Goal: Task Accomplishment & Management: Manage account settings

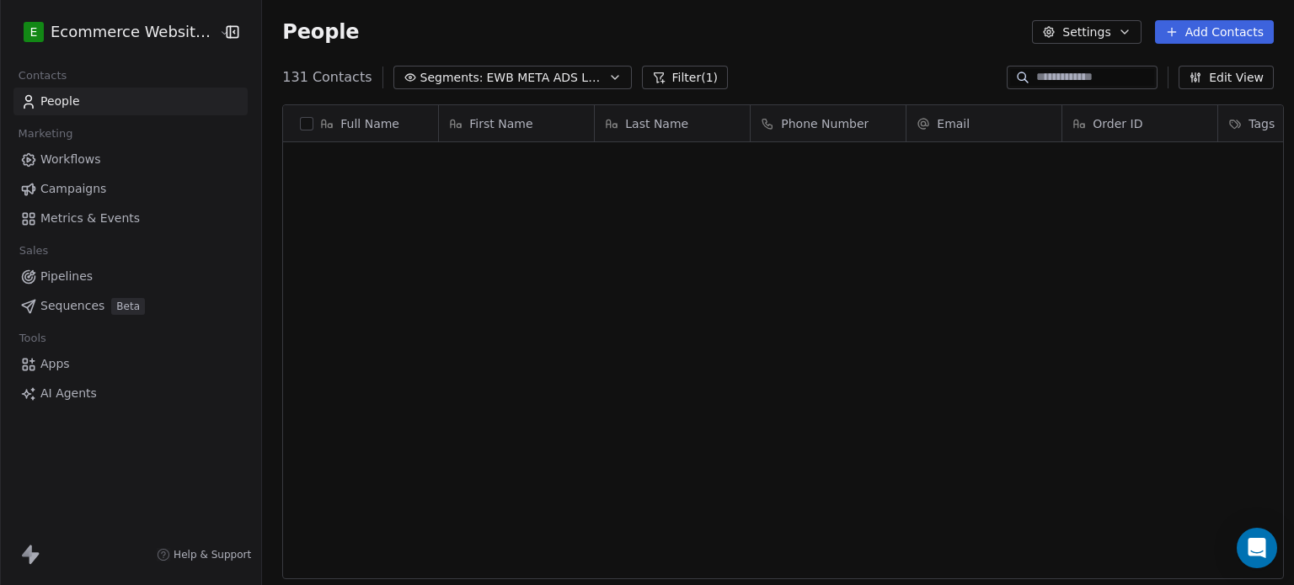
scroll to position [502, 1028]
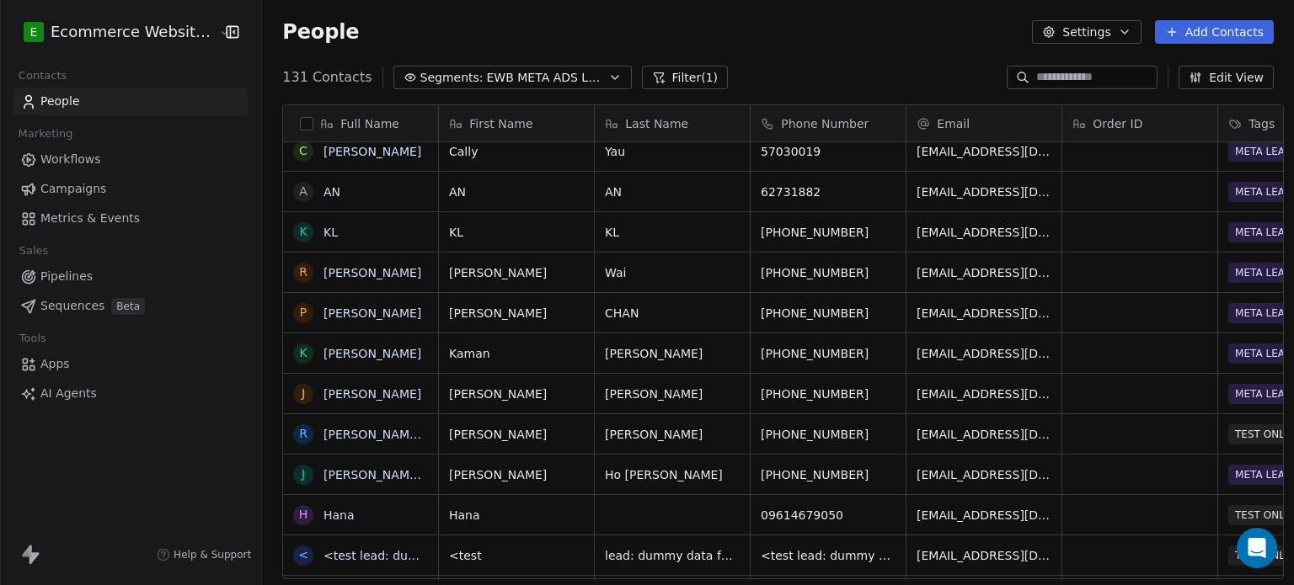
click at [1036, 76] on input at bounding box center [1095, 77] width 118 height 17
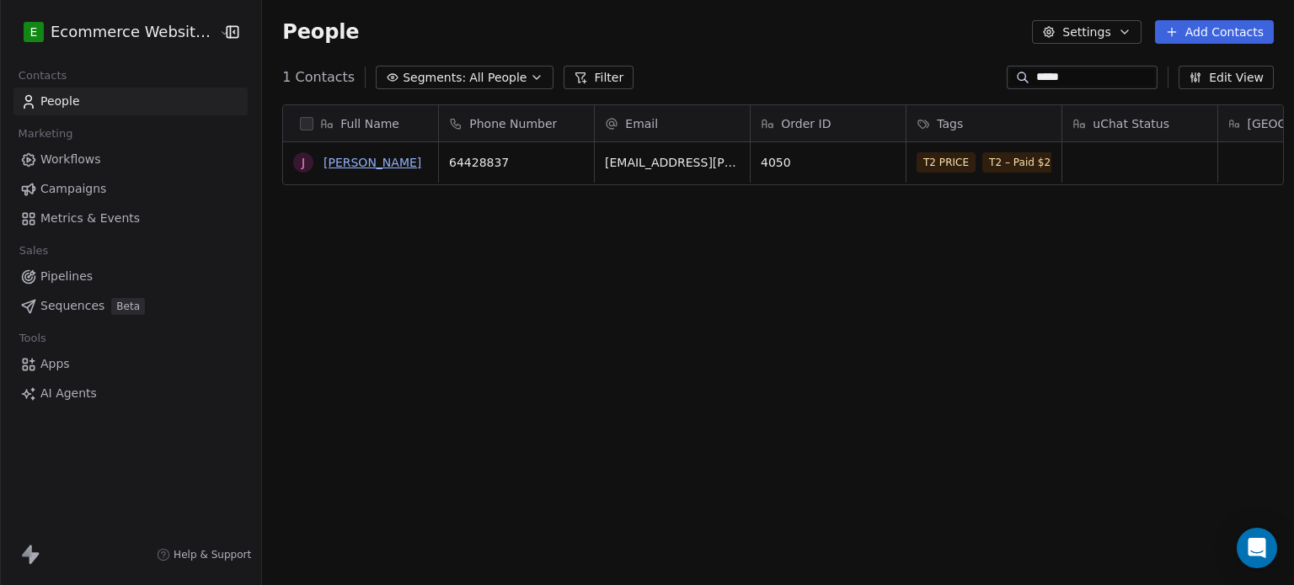
type input "*****"
click at [366, 164] on link "[PERSON_NAME]" at bounding box center [372, 162] width 98 height 13
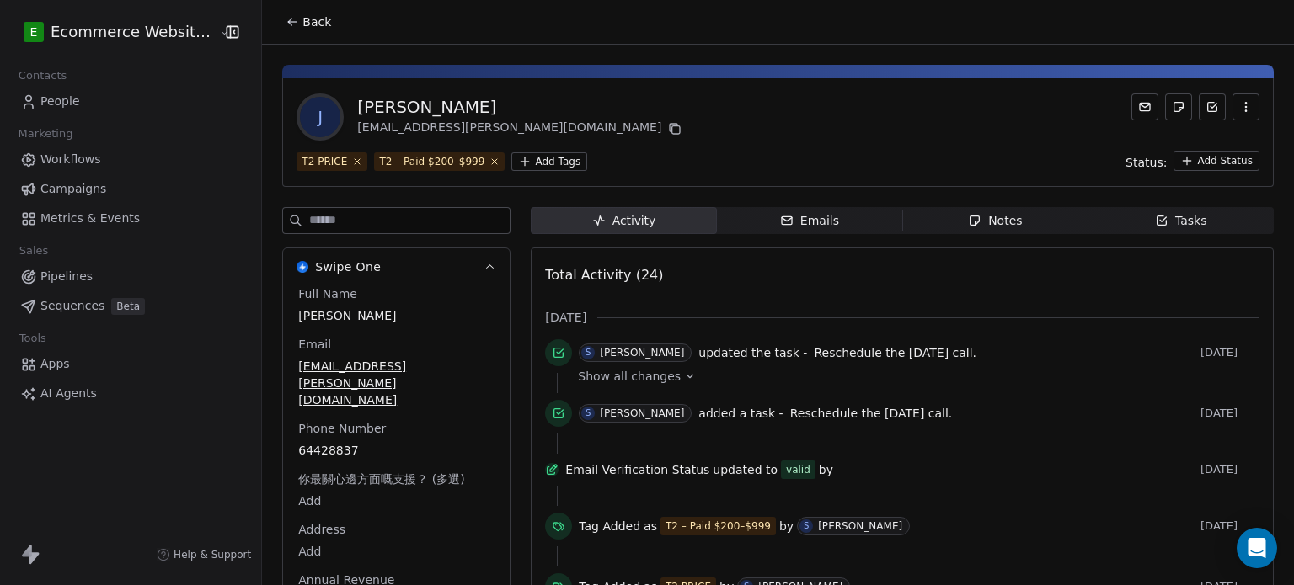
click at [832, 216] on span "Emails Emails" at bounding box center [809, 220] width 185 height 27
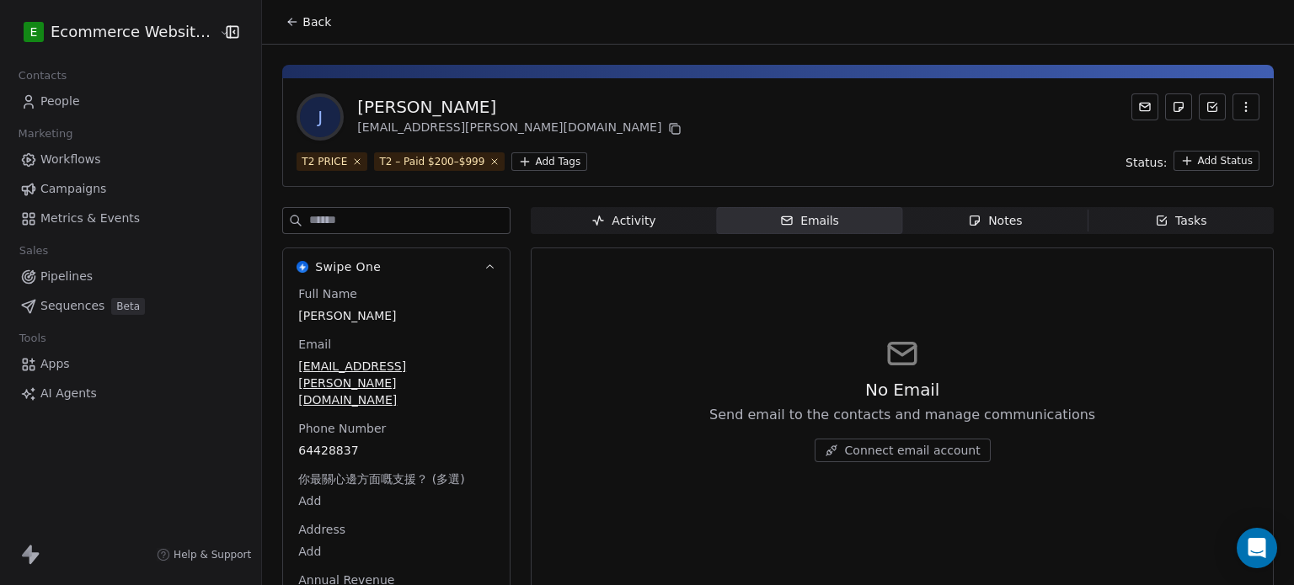
click at [681, 215] on span "Activity Activity" at bounding box center [623, 220] width 185 height 27
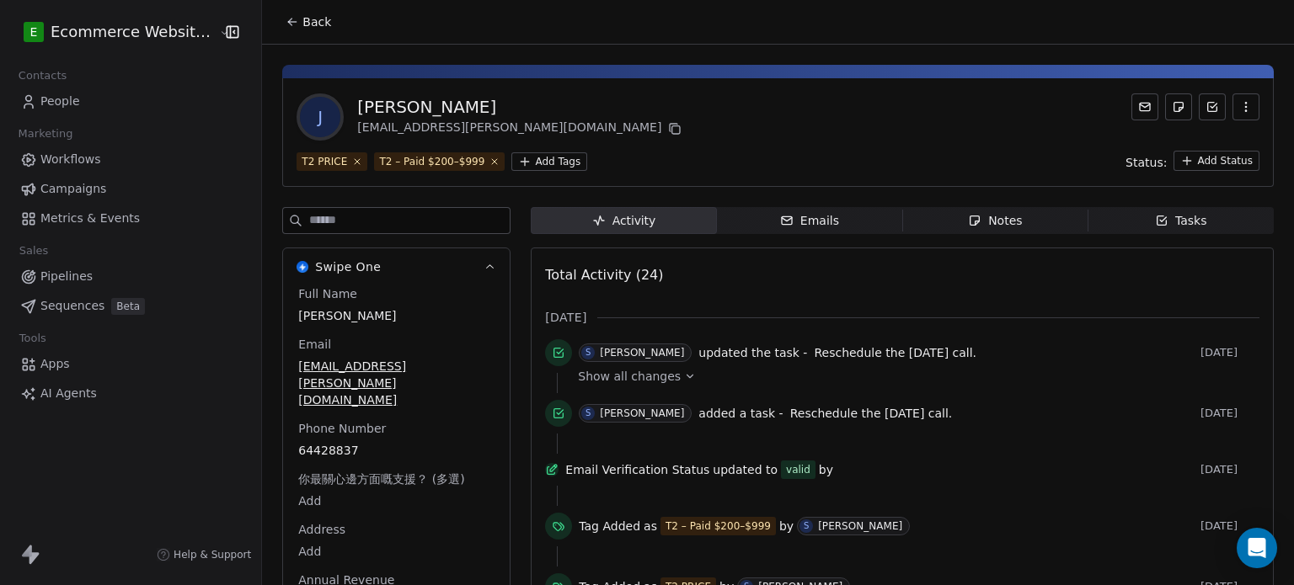
click at [1021, 212] on span "Notes Notes" at bounding box center [994, 220] width 185 height 27
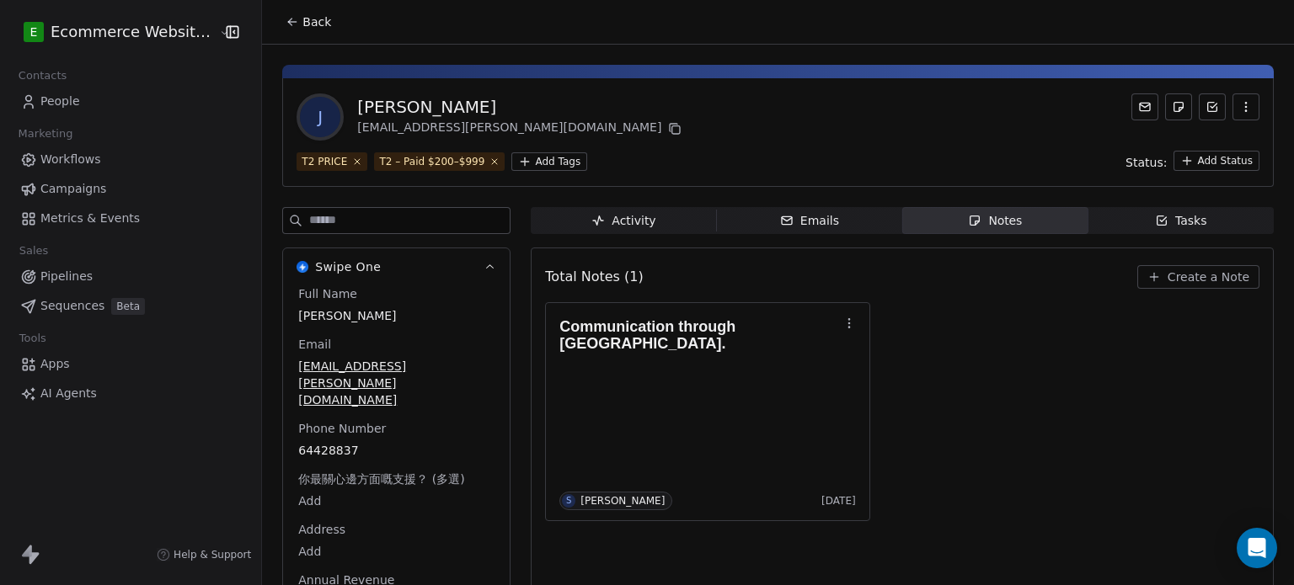
click at [1177, 280] on span "Create a Note" at bounding box center [1208, 277] width 82 height 17
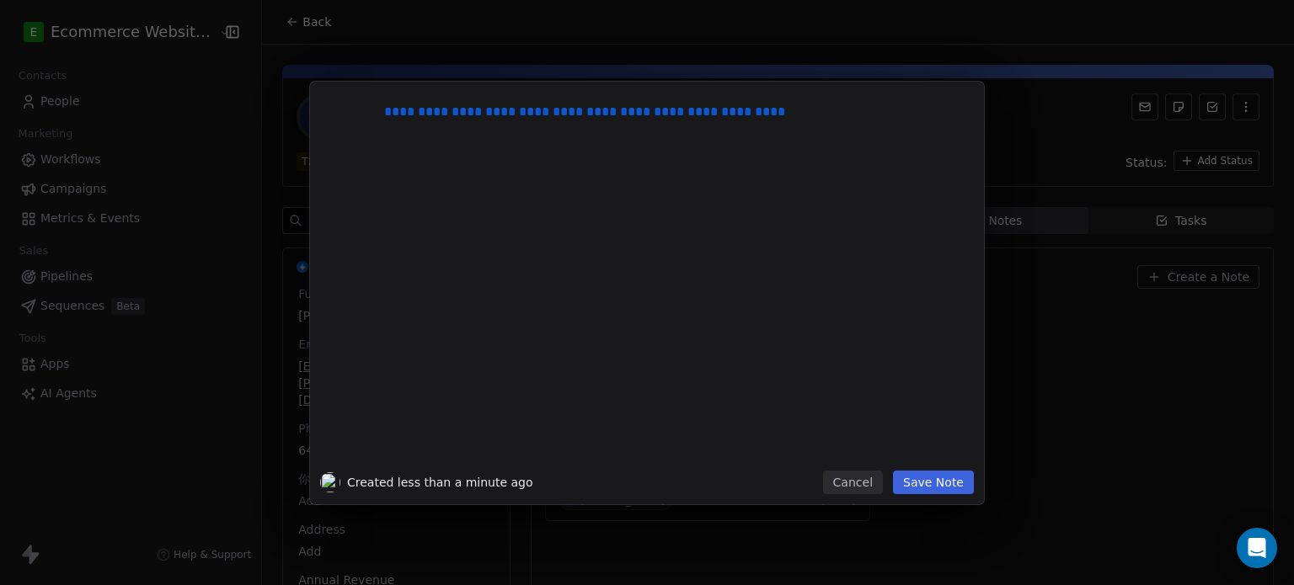
click at [946, 481] on button "Save Note" at bounding box center [933, 483] width 81 height 24
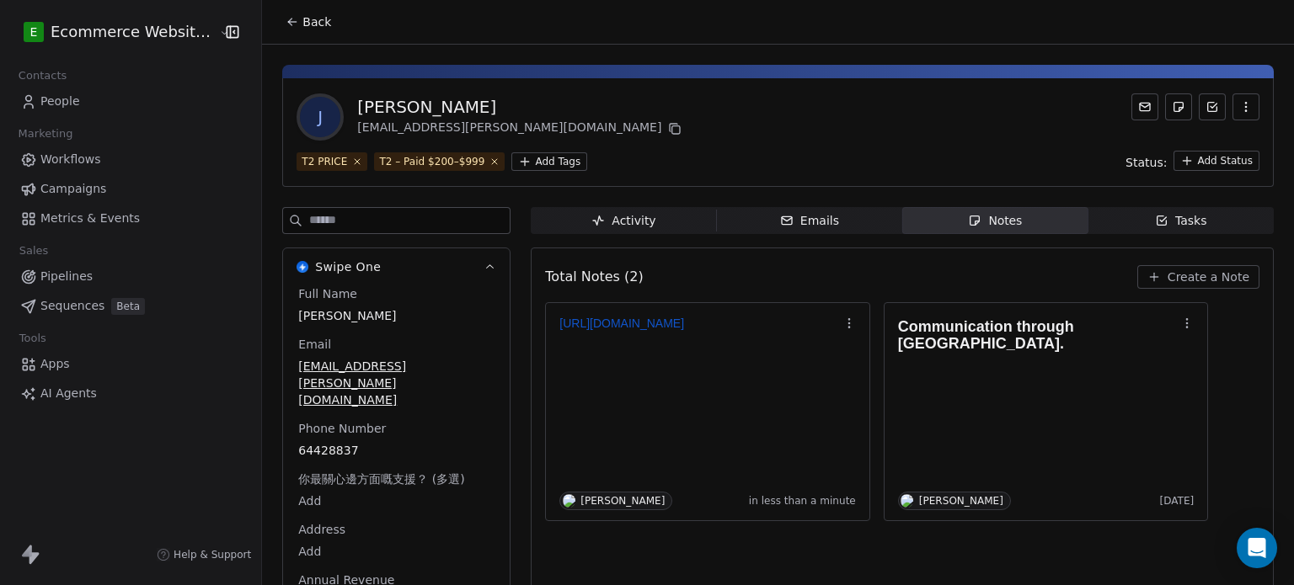
click at [522, 161] on html "E Ecommerce Website Builder Contacts People Marketing Workflows Campaigns Metri…" at bounding box center [647, 292] width 1294 height 585
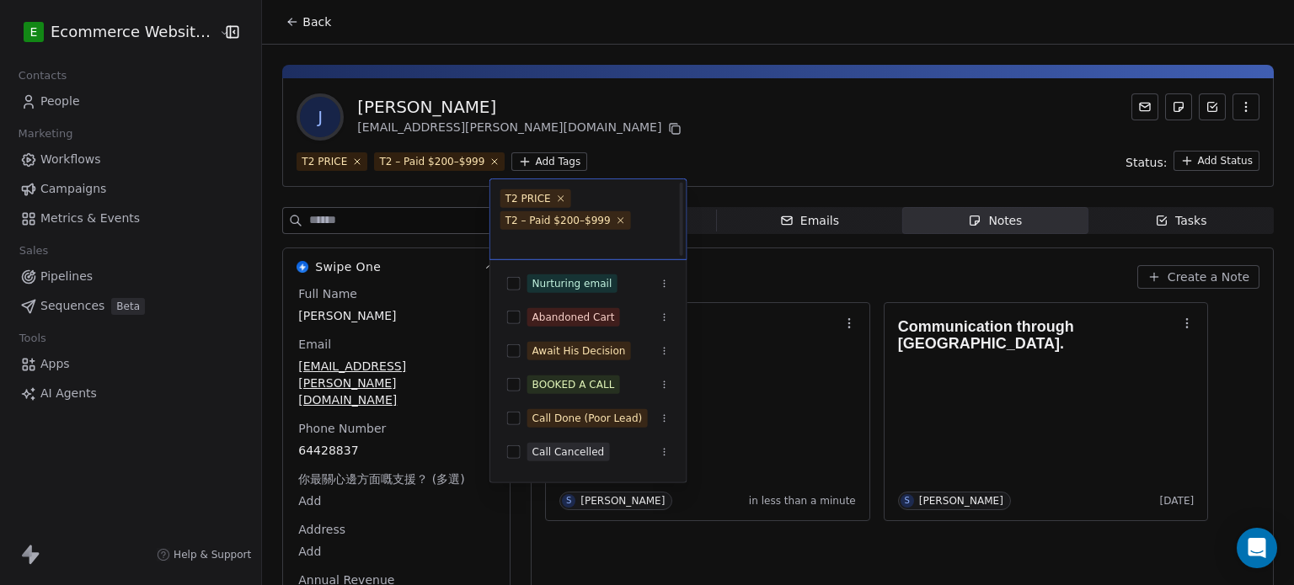
scroll to position [2, 0]
click at [616, 382] on div "BOOKED A CALL" at bounding box center [598, 385] width 142 height 19
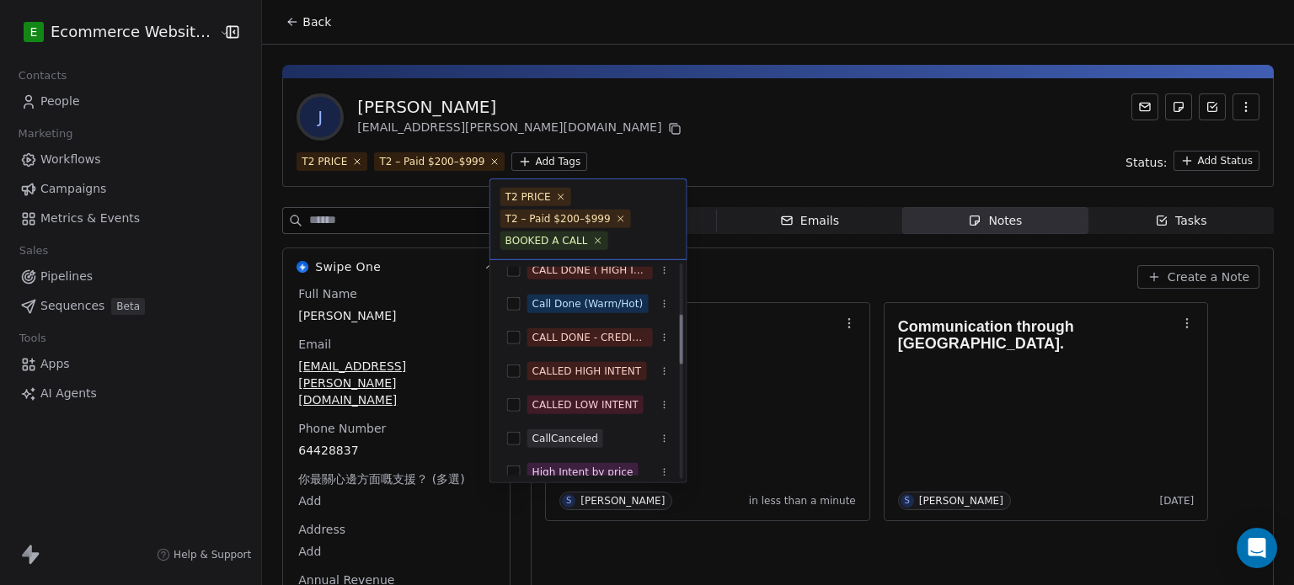
scroll to position [216, 0]
click at [606, 339] on div "CALL DONE - CREDIT PENDING" at bounding box center [589, 337] width 115 height 15
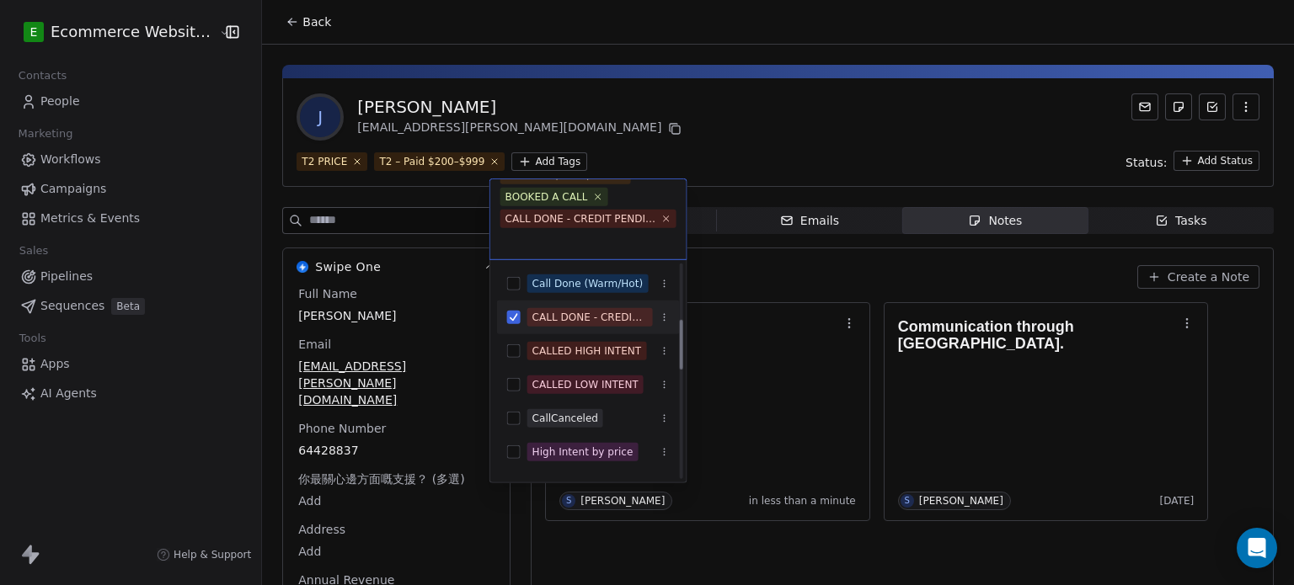
scroll to position [238, 0]
click at [606, 339] on div "CALLED HIGH INTENT" at bounding box center [588, 349] width 183 height 27
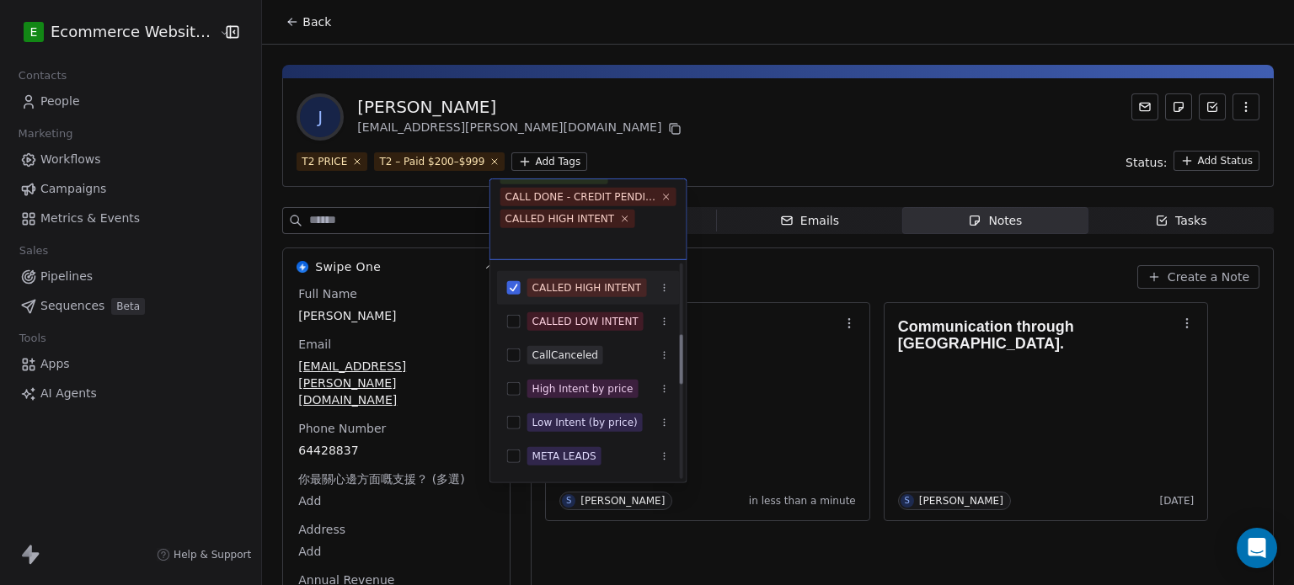
scroll to position [302, 0]
click at [830, 158] on html "E Ecommerce Website Builder Contacts People Marketing Workflows Campaigns Metri…" at bounding box center [647, 292] width 1294 height 585
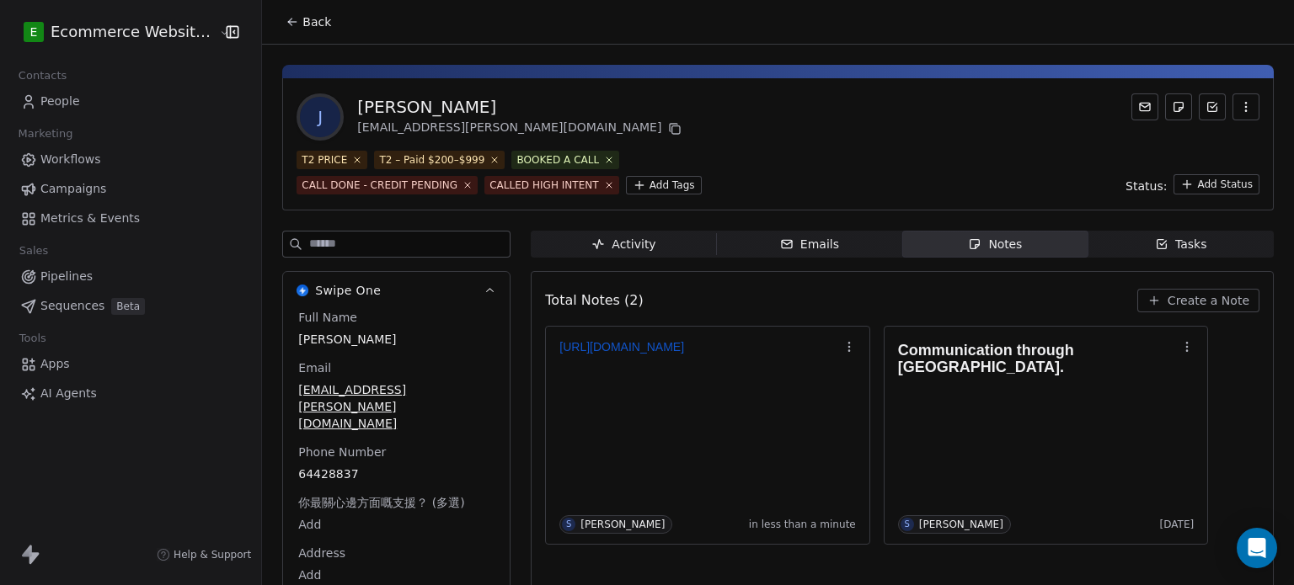
click at [302, 23] on span "Back" at bounding box center [316, 21] width 29 height 17
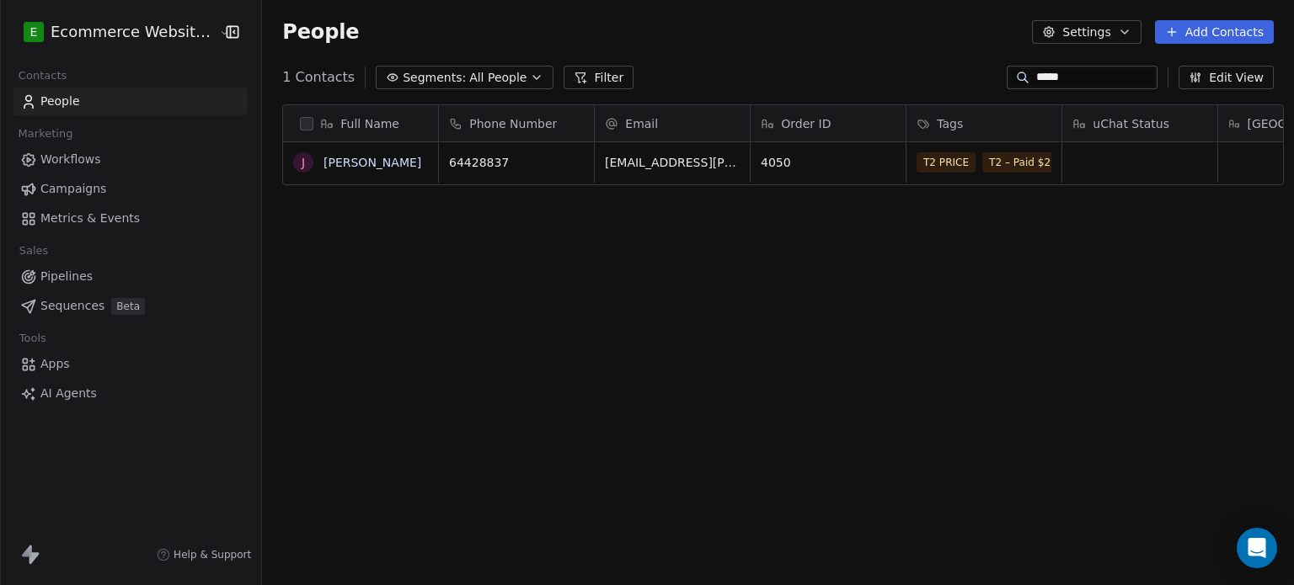
scroll to position [502, 1028]
drag, startPoint x: 1072, startPoint y: 77, endPoint x: 1011, endPoint y: 77, distance: 61.5
click at [1011, 77] on div "*****" at bounding box center [1082, 78] width 151 height 24
